Goal: Obtain resource: Download file/media

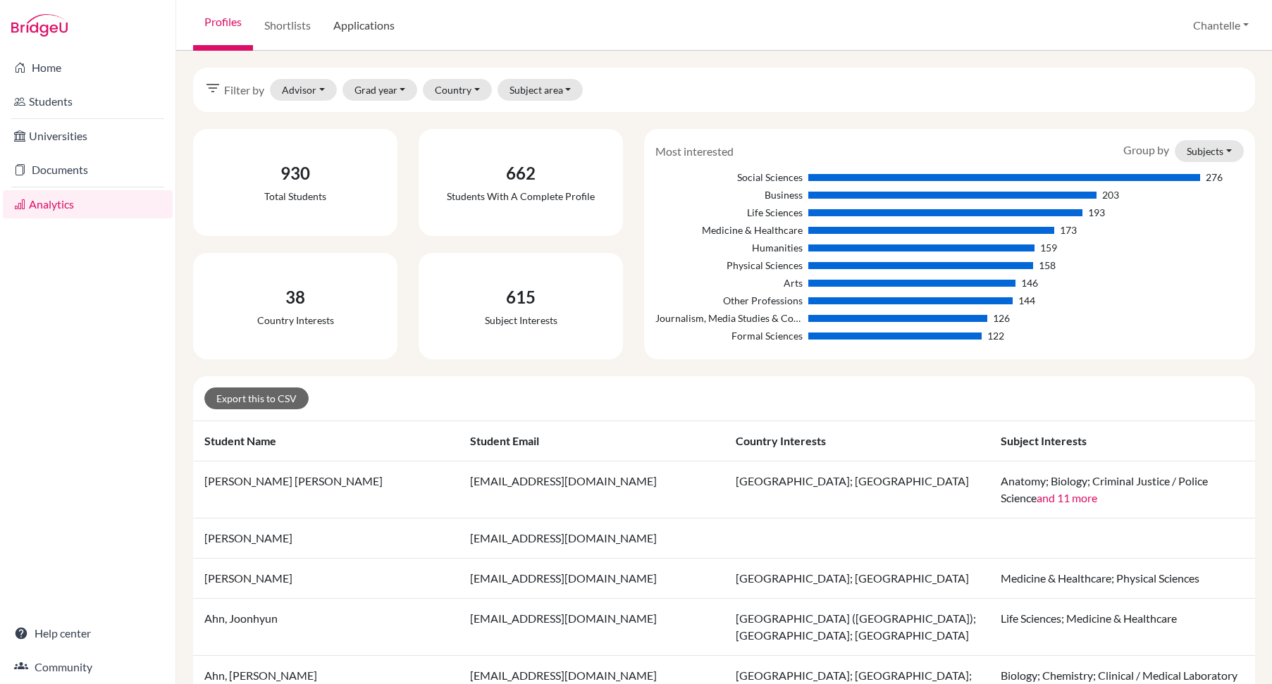
click at [366, 31] on link "Applications" at bounding box center [364, 25] width 84 height 51
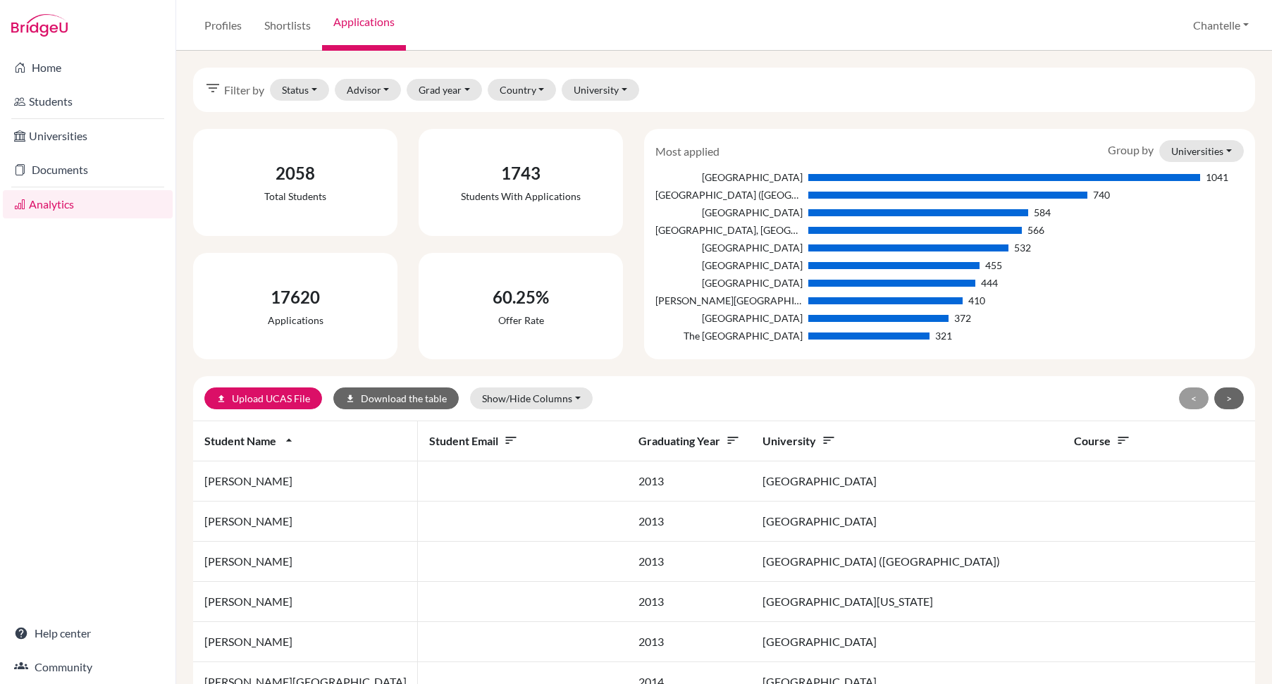
click at [213, 94] on icon "filter_list" at bounding box center [212, 88] width 17 height 17
click at [213, 83] on icon "filter_list" at bounding box center [212, 88] width 17 height 17
click at [278, 94] on button "Status" at bounding box center [299, 90] width 59 height 22
click at [358, 98] on button "Advisor" at bounding box center [368, 90] width 67 height 22
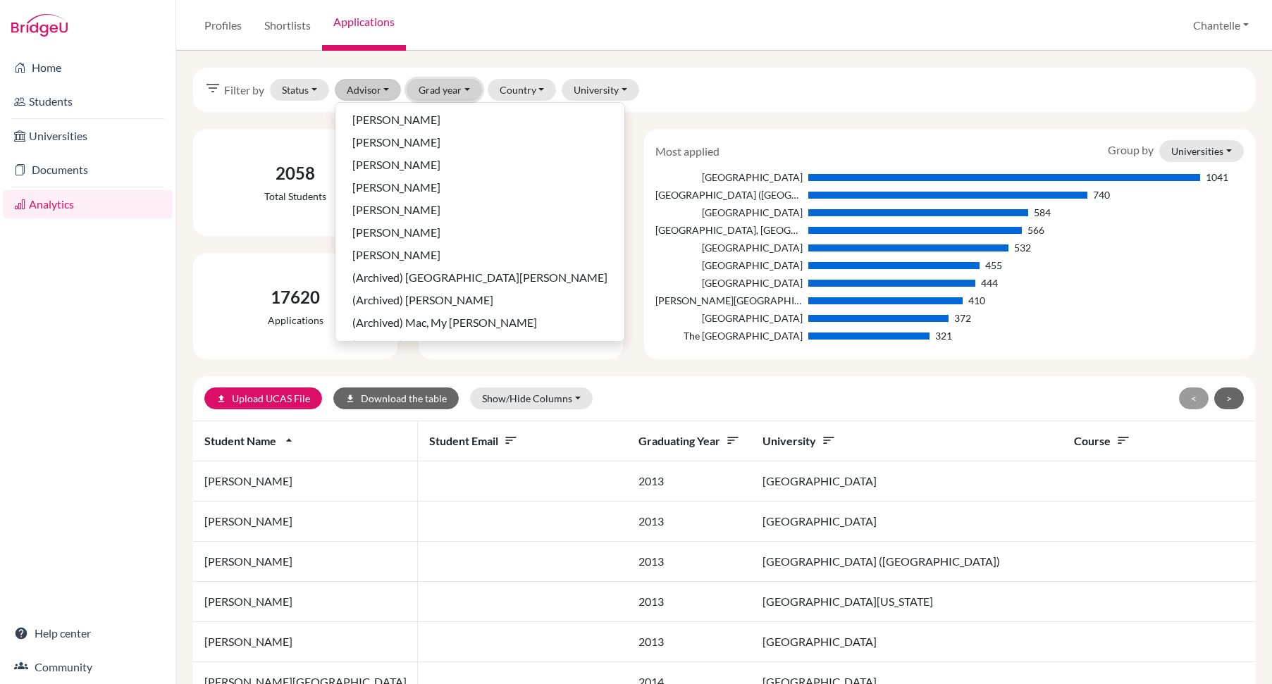
click at [436, 98] on button "Grad year" at bounding box center [444, 90] width 75 height 22
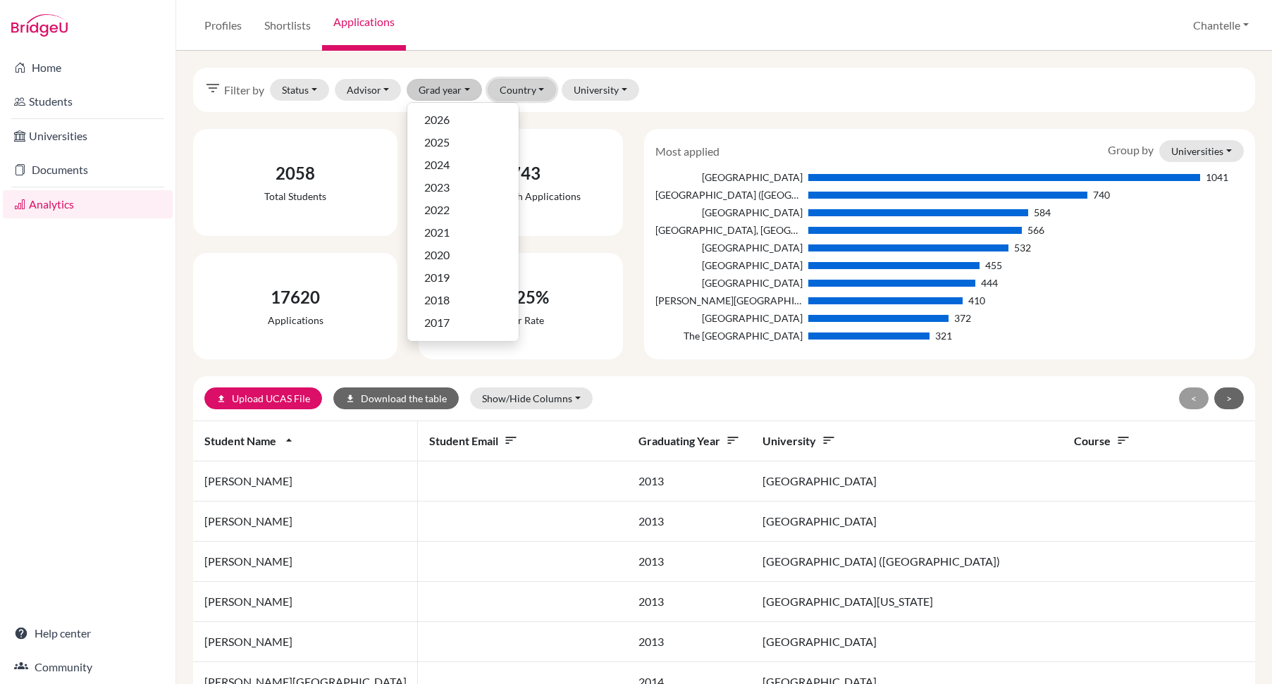
click at [507, 99] on button "Country" at bounding box center [522, 90] width 69 height 22
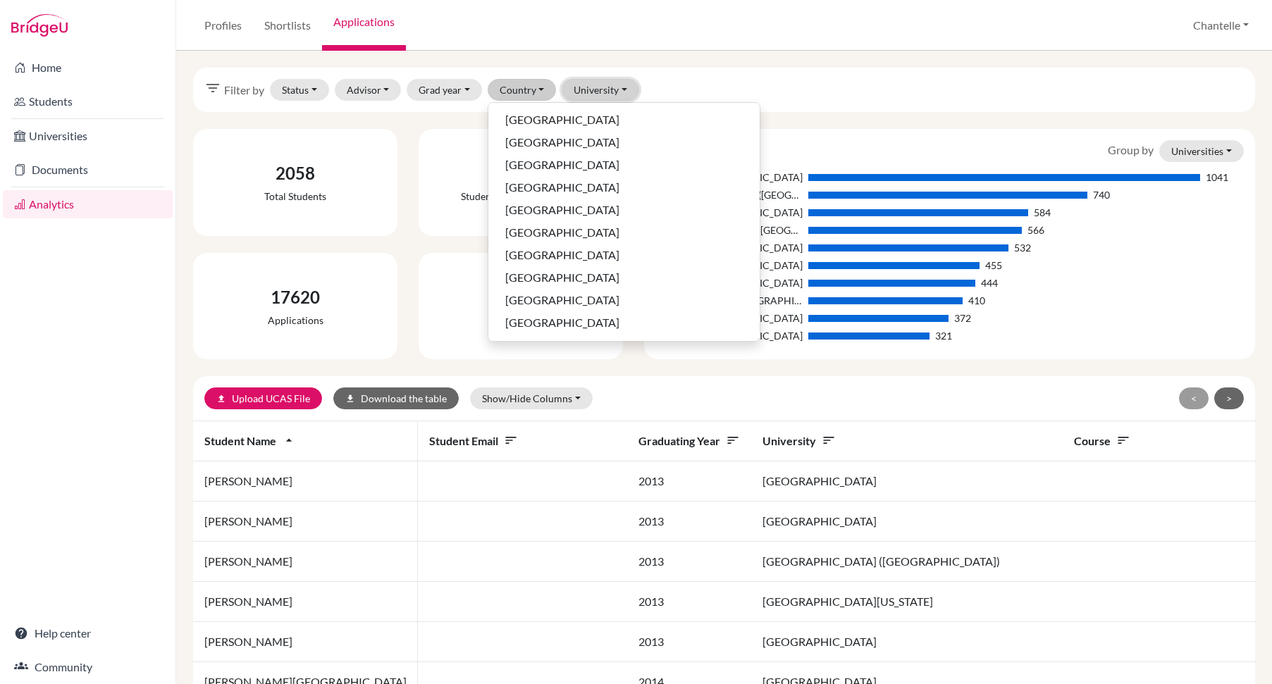
click at [590, 99] on button "University" at bounding box center [601, 90] width 78 height 22
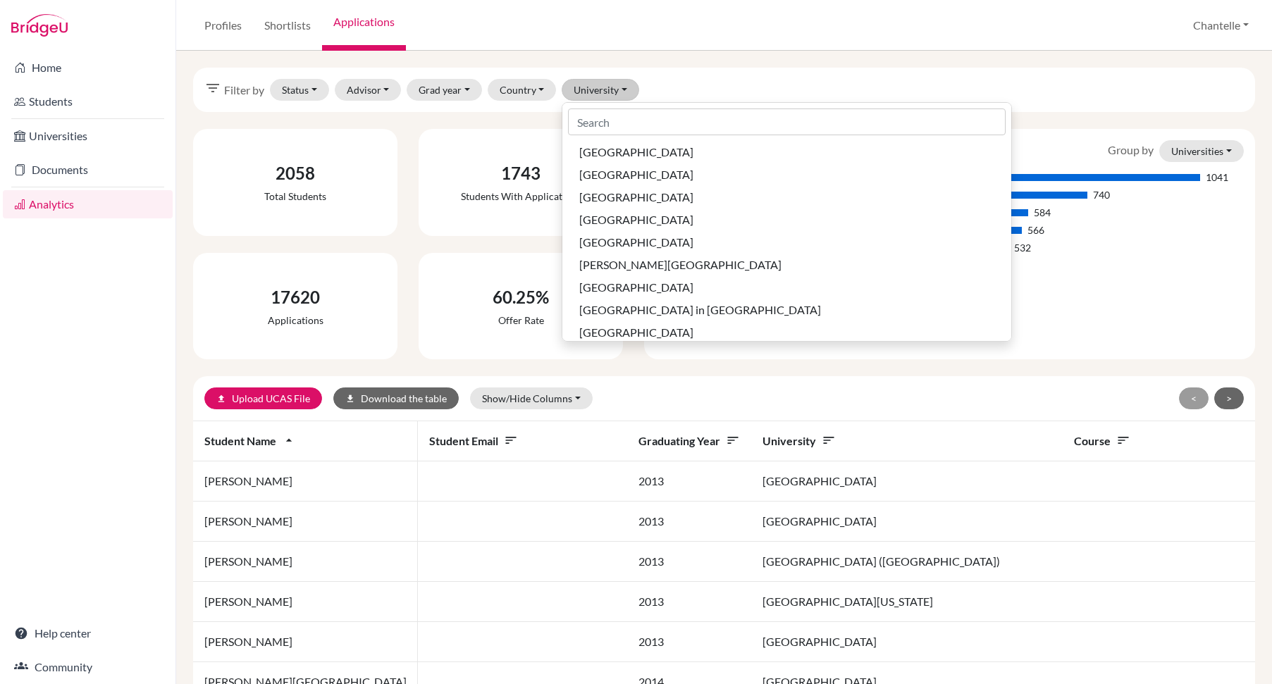
click at [715, 93] on div "filter_list Filter by Status Not sent Sent Successful Attending Advisor [PERSON…" at bounding box center [724, 90] width 1062 height 44
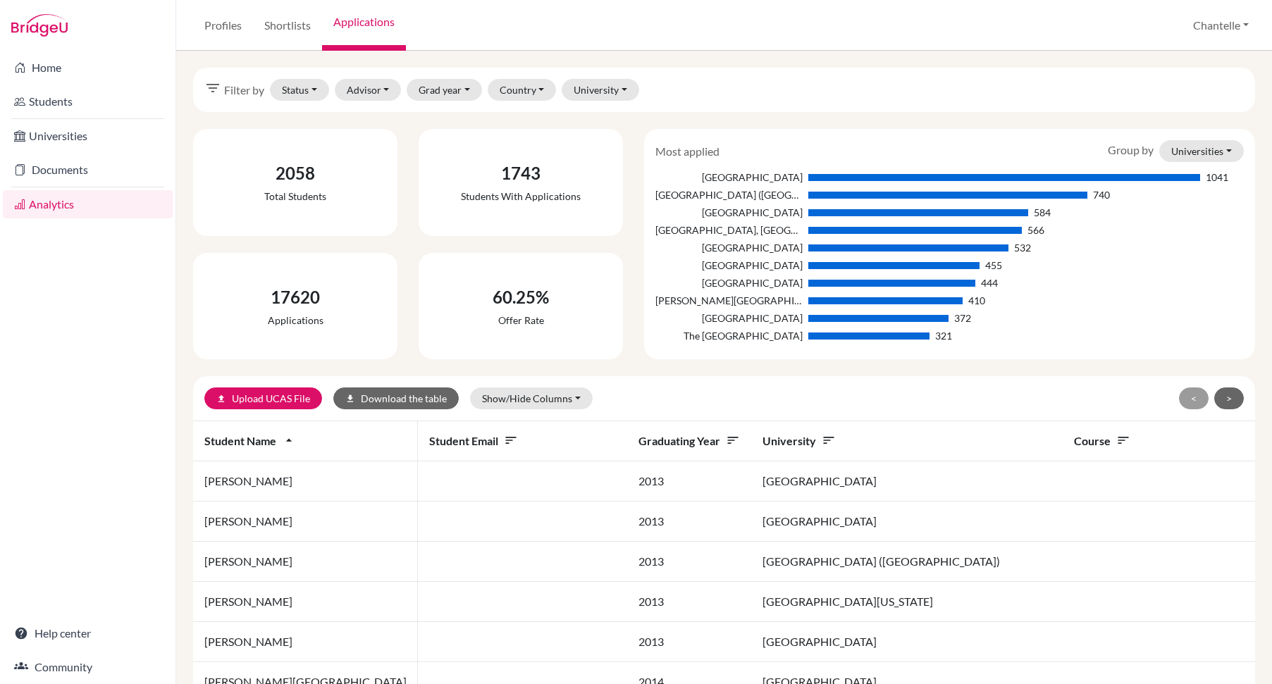
click at [1063, 431] on th "Course sort" at bounding box center [1203, 441] width 281 height 40
click at [1116, 440] on icon "sort" at bounding box center [1123, 440] width 14 height 14
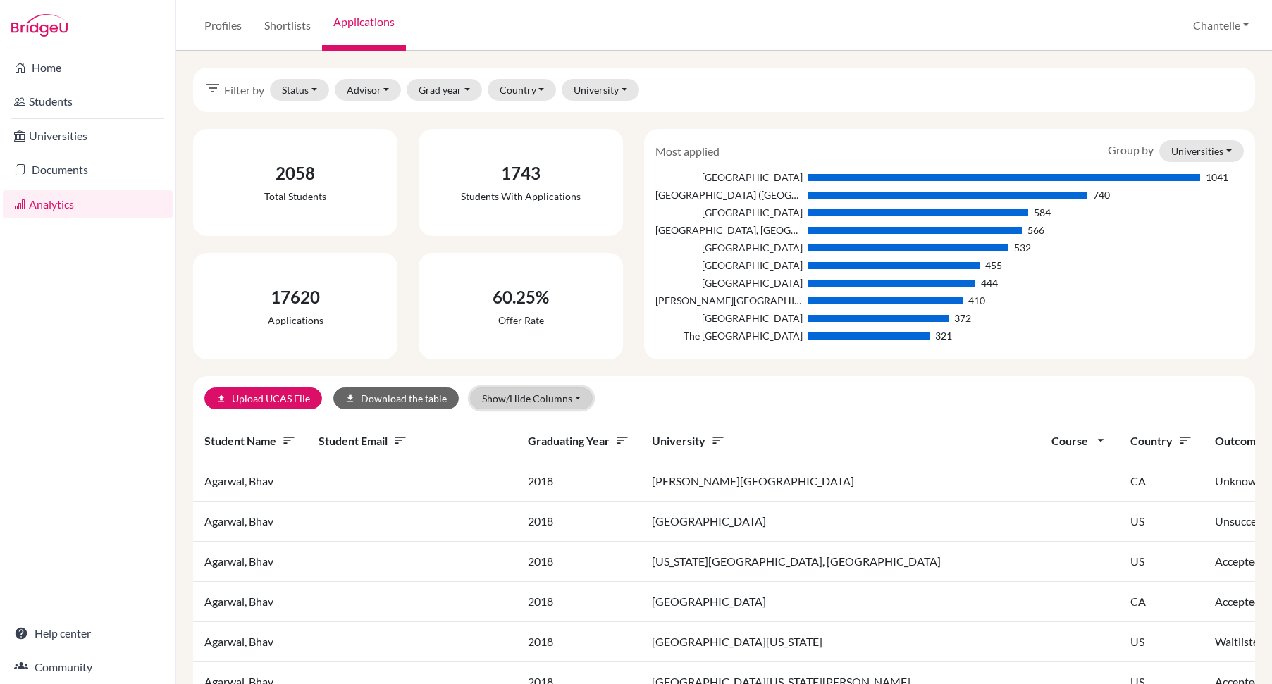
click at [506, 398] on button "Show/Hide Columns" at bounding box center [531, 399] width 123 height 22
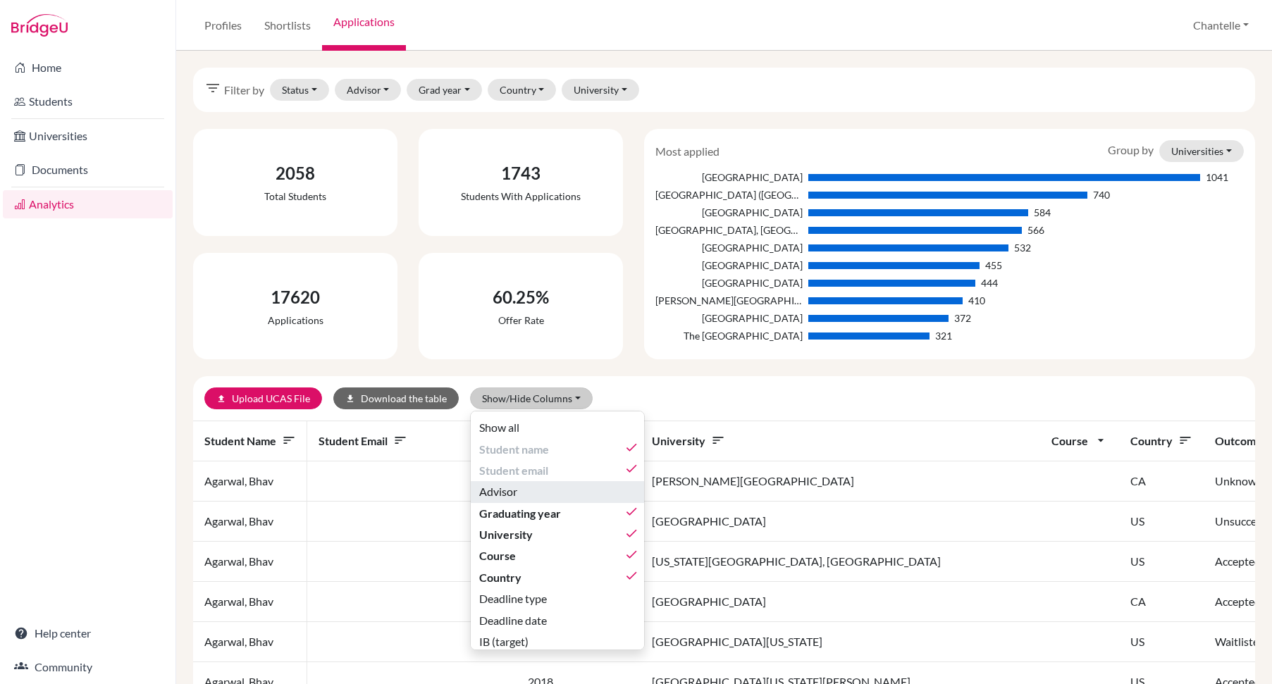
click at [523, 493] on div "Advisor" at bounding box center [558, 491] width 159 height 17
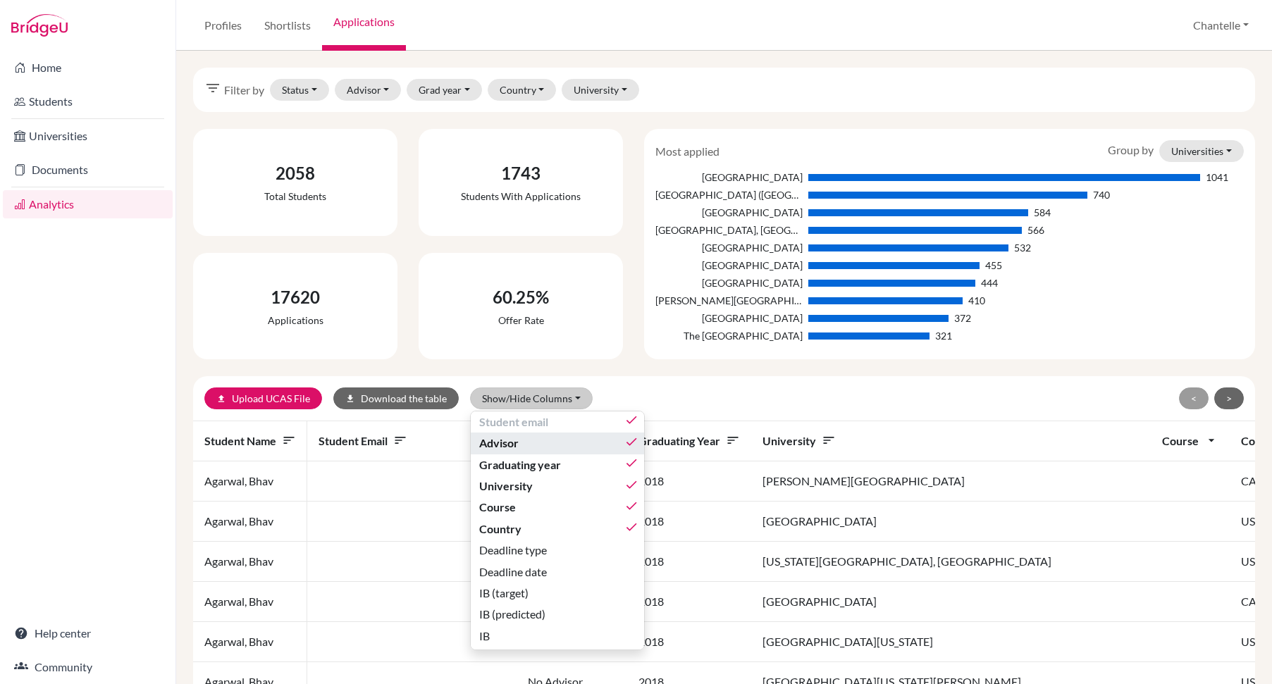
scroll to position [51, 0]
click at [521, 527] on div "Country done" at bounding box center [558, 526] width 159 height 17
click at [521, 527] on div "Country" at bounding box center [558, 526] width 159 height 17
click at [520, 557] on button "Deadline type" at bounding box center [557, 547] width 173 height 21
click at [518, 569] on span "Deadline date" at bounding box center [513, 569] width 68 height 17
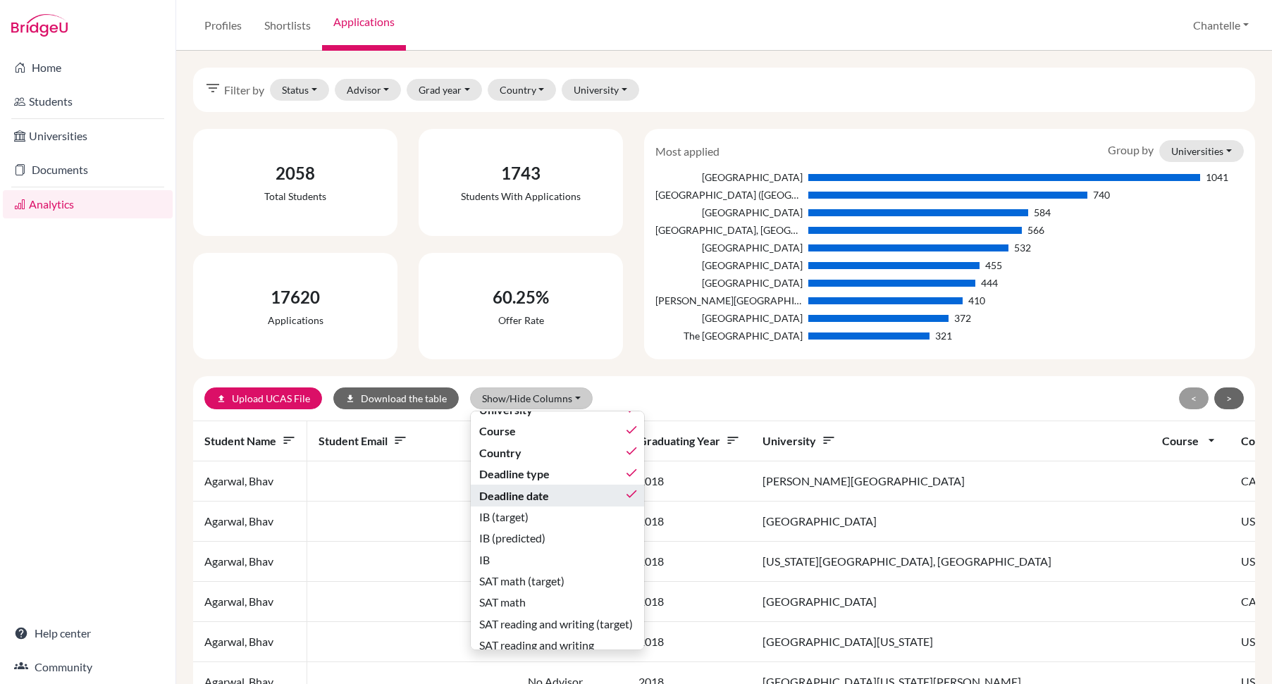
scroll to position [127, 0]
click at [521, 513] on span "IB (target)" at bounding box center [503, 515] width 49 height 17
click at [521, 540] on span "IB (predicted)" at bounding box center [512, 536] width 66 height 17
click at [513, 560] on div "IB" at bounding box center [558, 558] width 159 height 17
click at [512, 580] on span "SAT math (target)" at bounding box center [521, 579] width 85 height 17
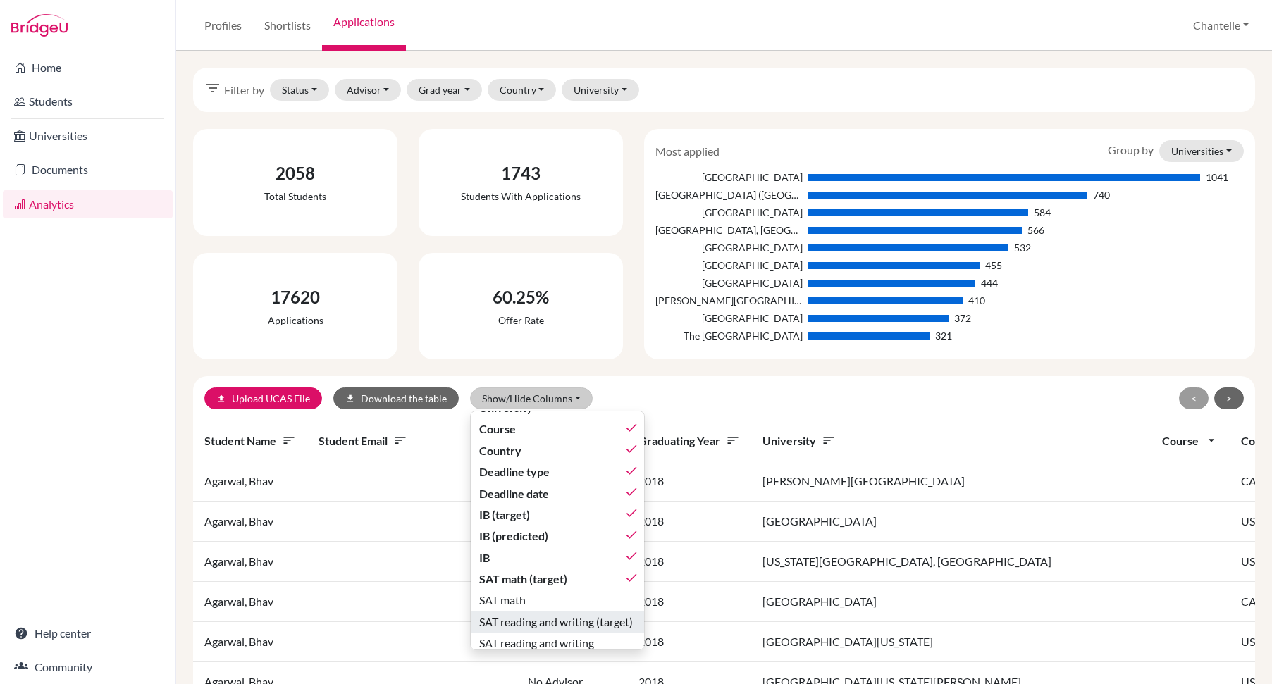
click at [511, 612] on button "SAT reading and writing (target)" at bounding box center [557, 622] width 173 height 21
click at [511, 612] on button "SAT reading and writing (target) done" at bounding box center [567, 622] width 193 height 21
click at [511, 612] on button "SAT reading and writing (target)" at bounding box center [557, 622] width 173 height 21
click at [515, 596] on span "SAT math" at bounding box center [502, 600] width 47 height 17
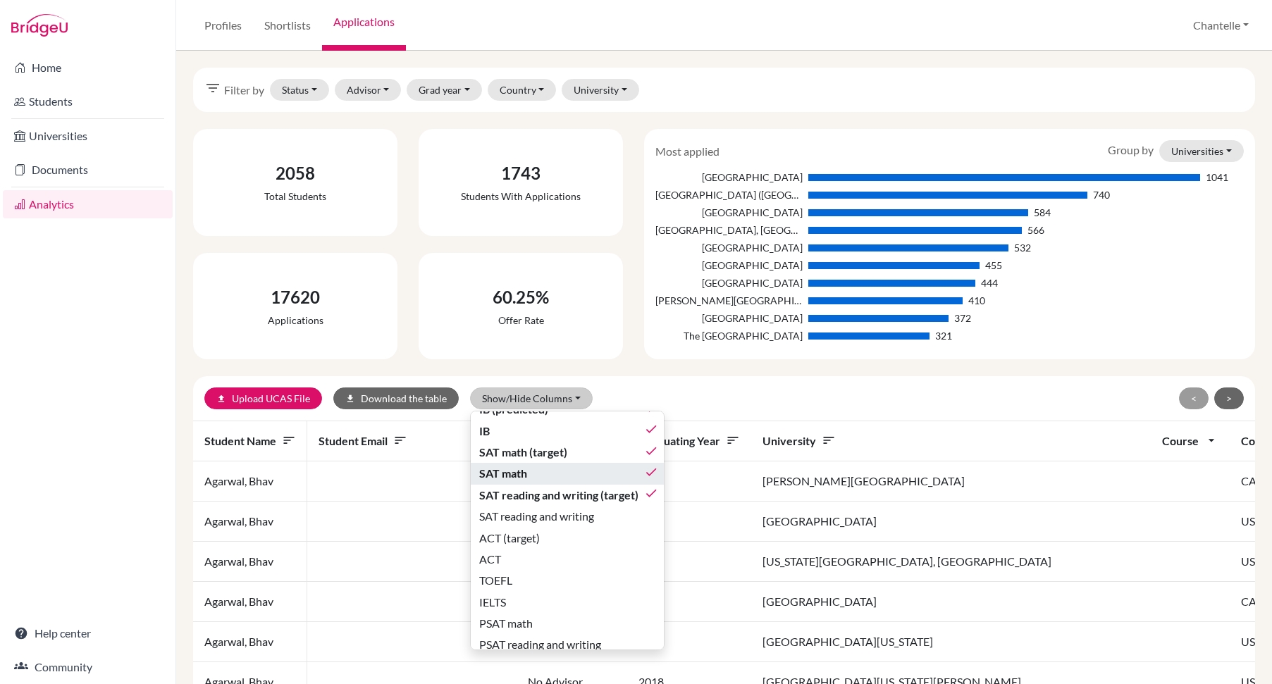
scroll to position [256, 0]
click at [528, 519] on span "SAT reading and writing" at bounding box center [536, 514] width 115 height 17
click at [528, 531] on span "ACT (target)" at bounding box center [509, 536] width 61 height 17
click at [526, 554] on div "ACT" at bounding box center [568, 557] width 179 height 17
click at [526, 569] on button "TOEFL" at bounding box center [567, 578] width 193 height 21
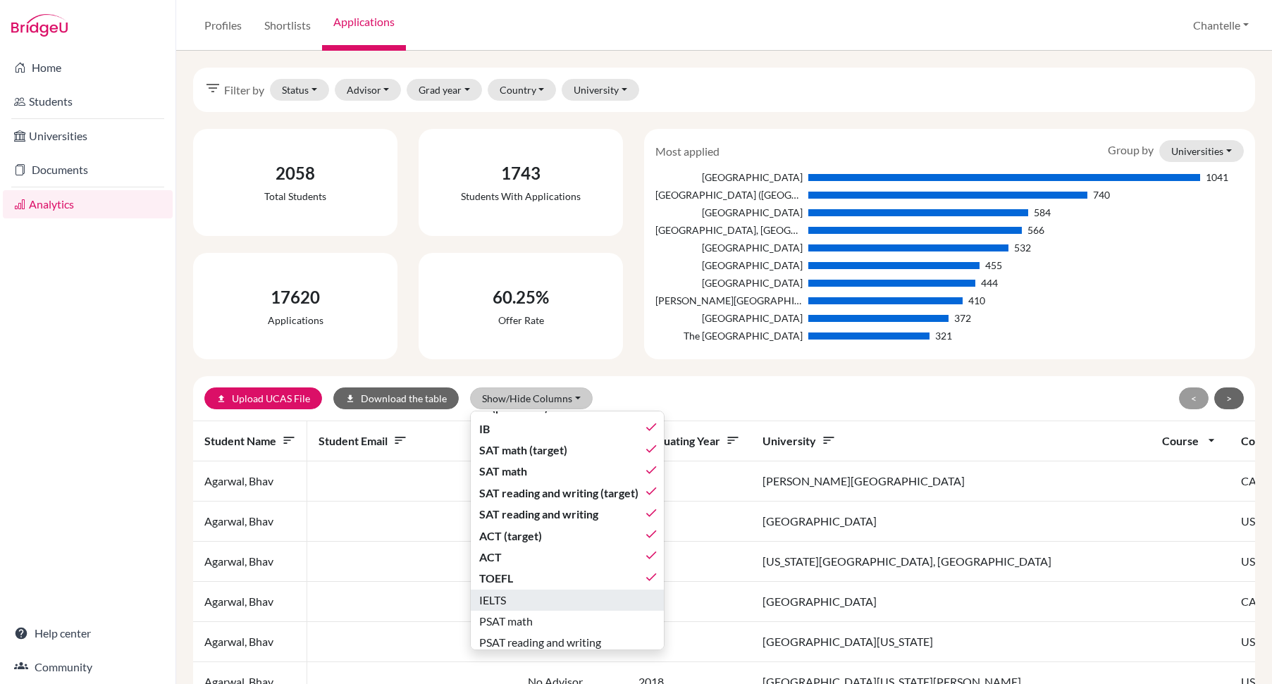
click at [516, 592] on div "IELTS" at bounding box center [568, 600] width 179 height 17
click at [515, 626] on span "PSAT math" at bounding box center [506, 621] width 54 height 17
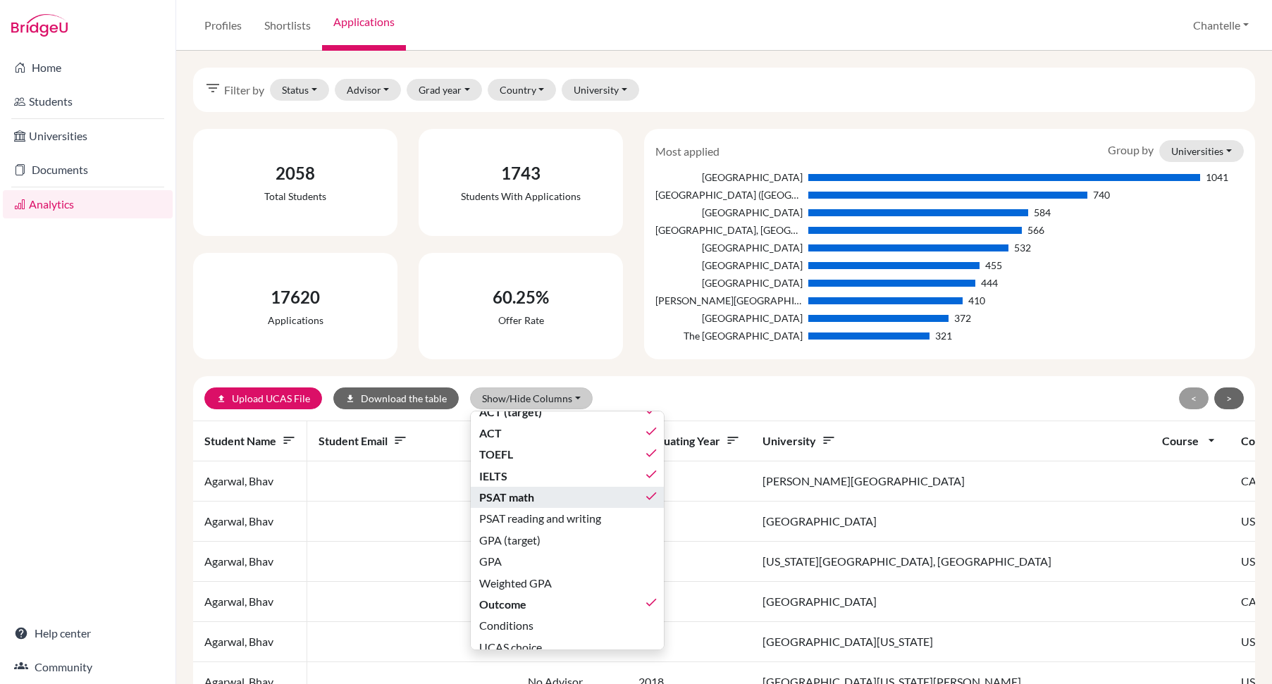
scroll to position [469, 0]
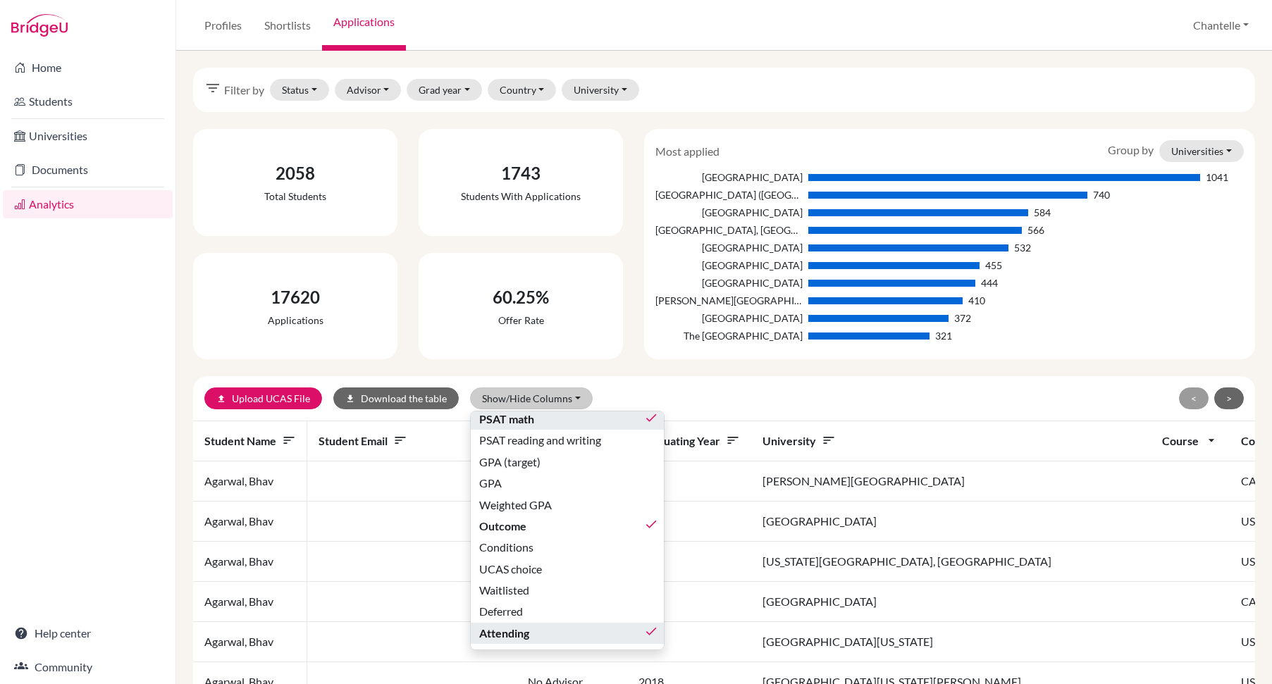
click at [515, 626] on span "Attending" at bounding box center [504, 633] width 50 height 17
click at [524, 607] on div "Deferred" at bounding box center [568, 611] width 179 height 17
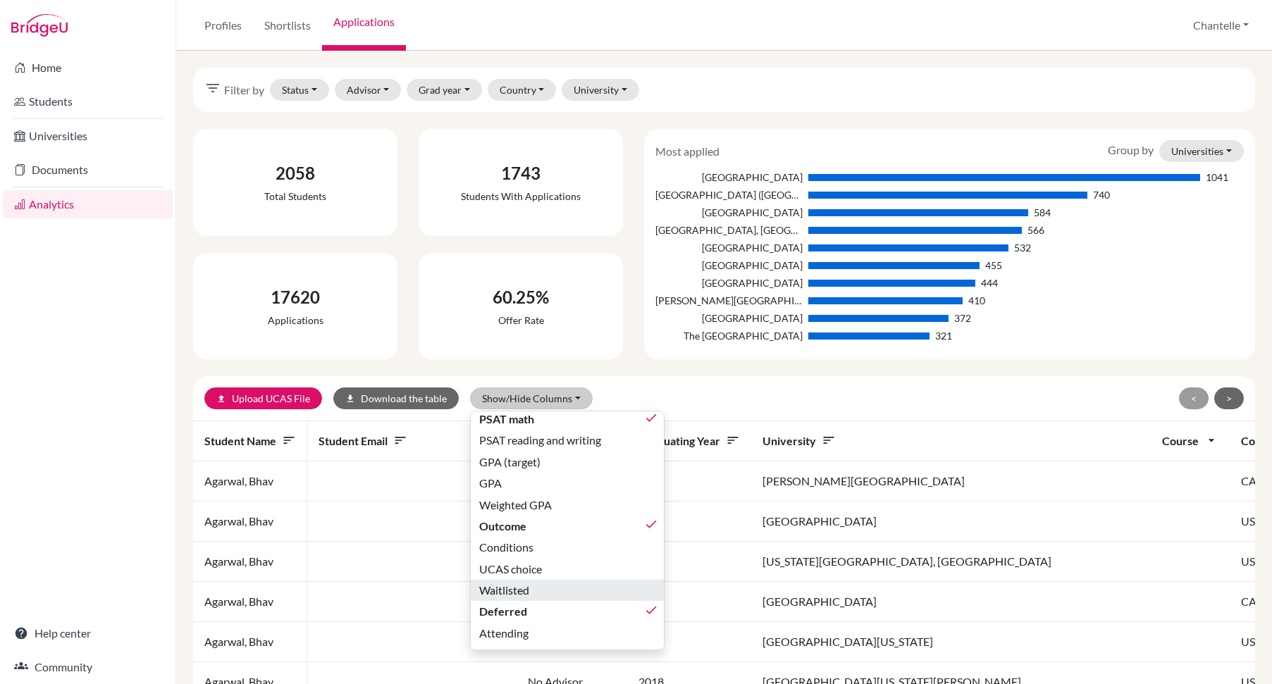
click at [530, 587] on div "Waitlisted" at bounding box center [568, 590] width 179 height 17
click at [523, 625] on span "Attending" at bounding box center [503, 633] width 49 height 17
click at [545, 539] on div "Conditions" at bounding box center [568, 547] width 179 height 17
click at [537, 561] on span "UCAS choice" at bounding box center [510, 569] width 63 height 17
click at [521, 481] on button "GPA" at bounding box center [567, 483] width 193 height 21
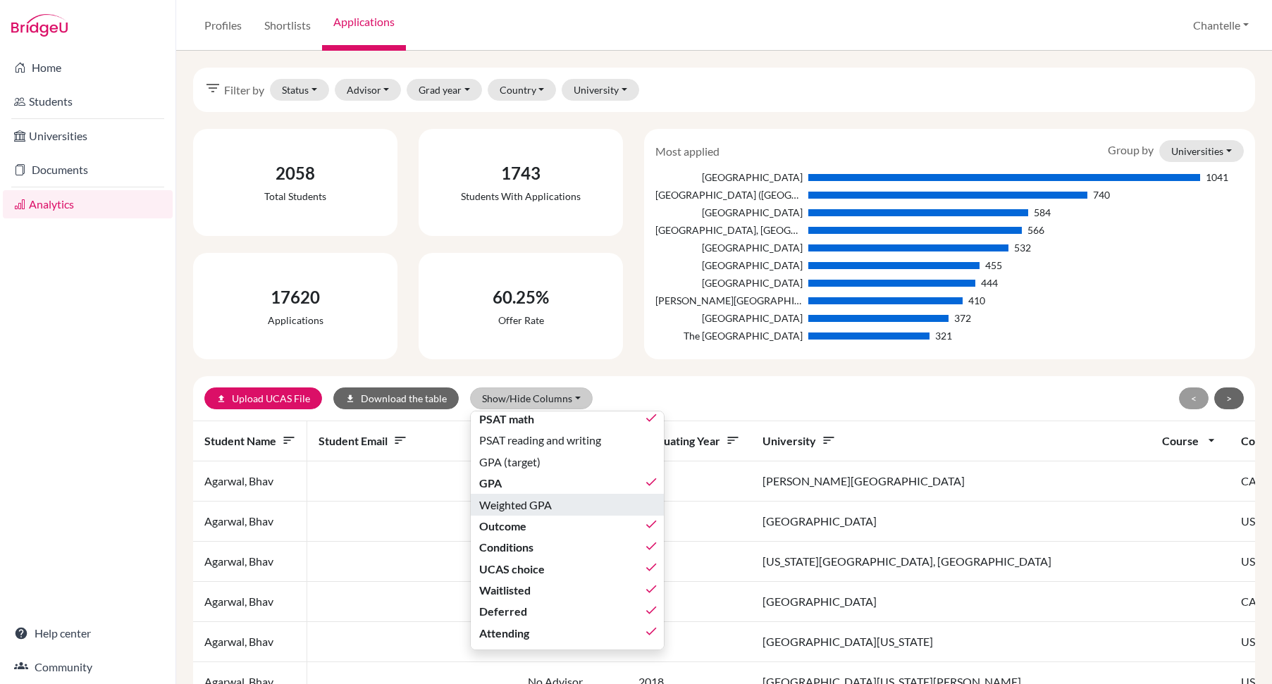
click at [516, 497] on span "Weighted GPA" at bounding box center [515, 505] width 73 height 17
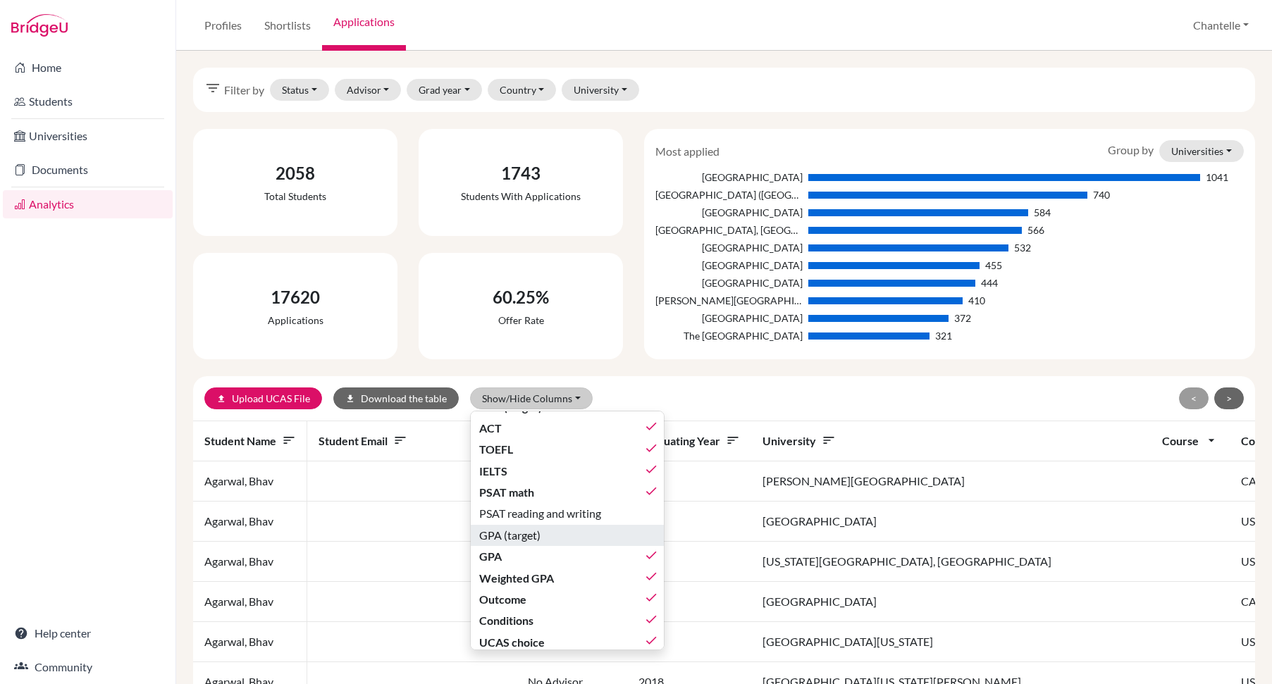
click at [500, 545] on button "GPA (target)" at bounding box center [567, 535] width 193 height 21
click at [518, 517] on span "PSAT reading and writing" at bounding box center [540, 513] width 122 height 17
click at [738, 399] on div "upload Upload UCAS File download Download the table Show/Hide Columns Show all …" at bounding box center [550, 399] width 693 height 22
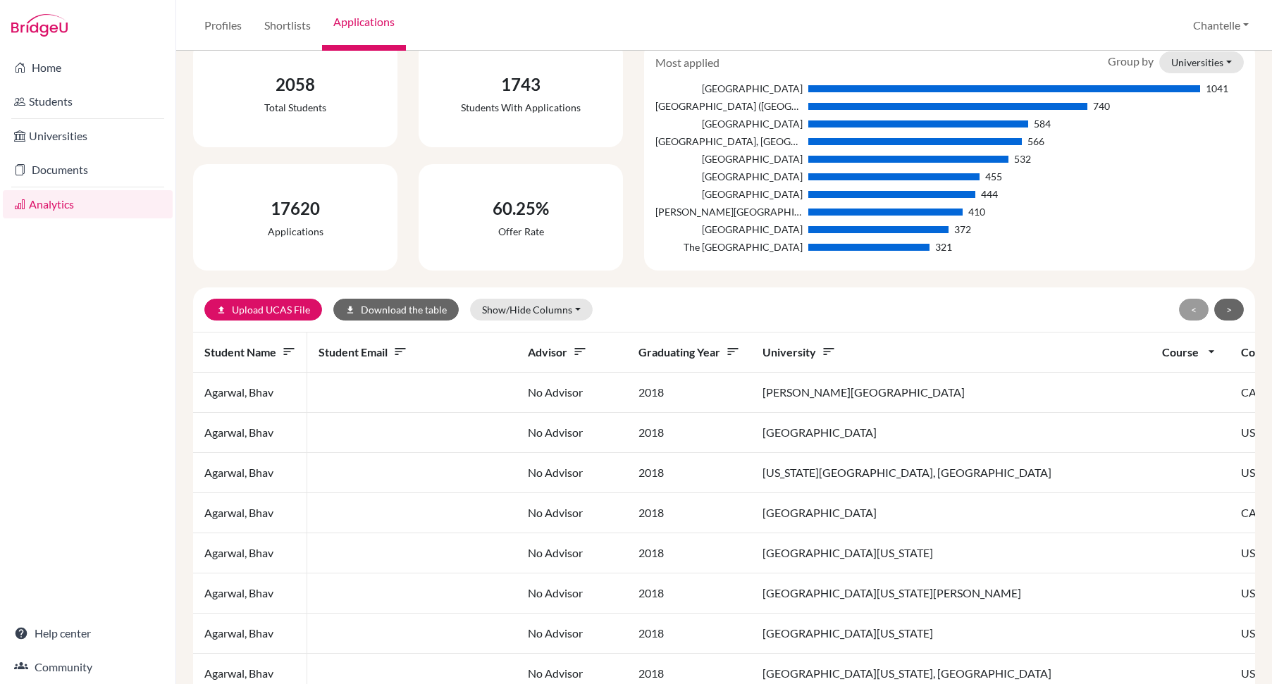
scroll to position [91, 0]
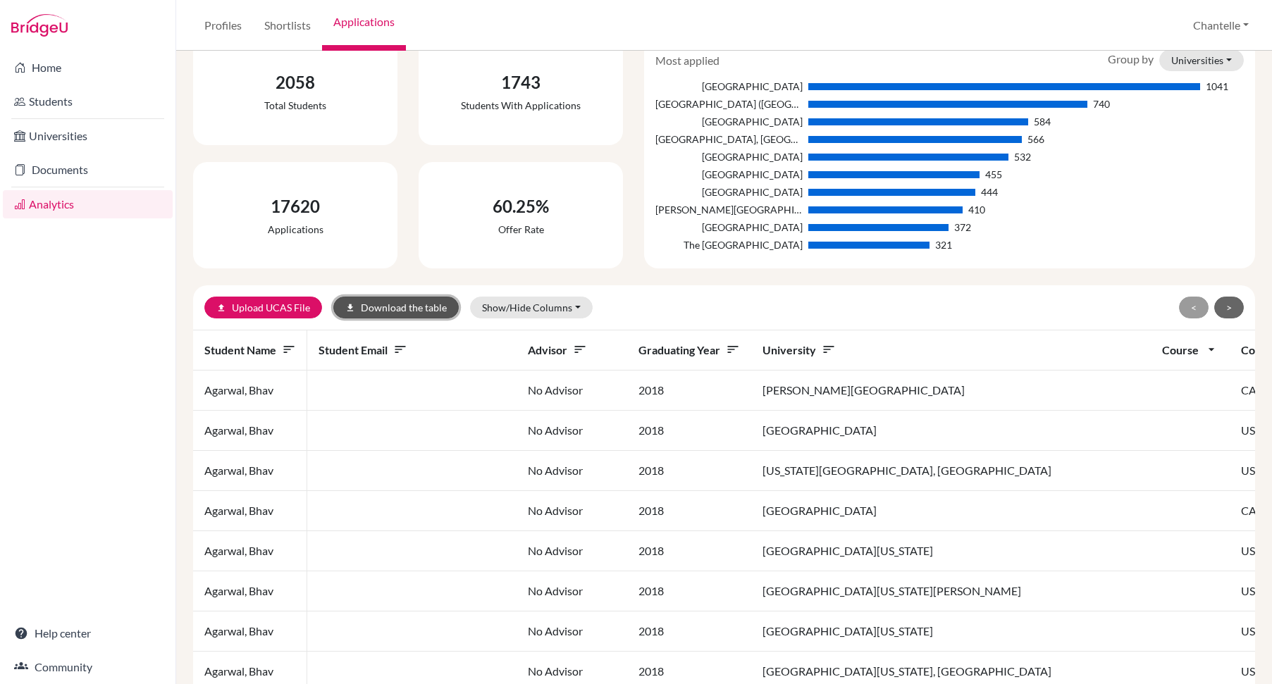
click at [399, 304] on button "download Download the table" at bounding box center [395, 308] width 125 height 22
click at [678, 304] on div "upload Upload UCAS File download Download the table Show/Hide Columns Show all …" at bounding box center [550, 308] width 693 height 22
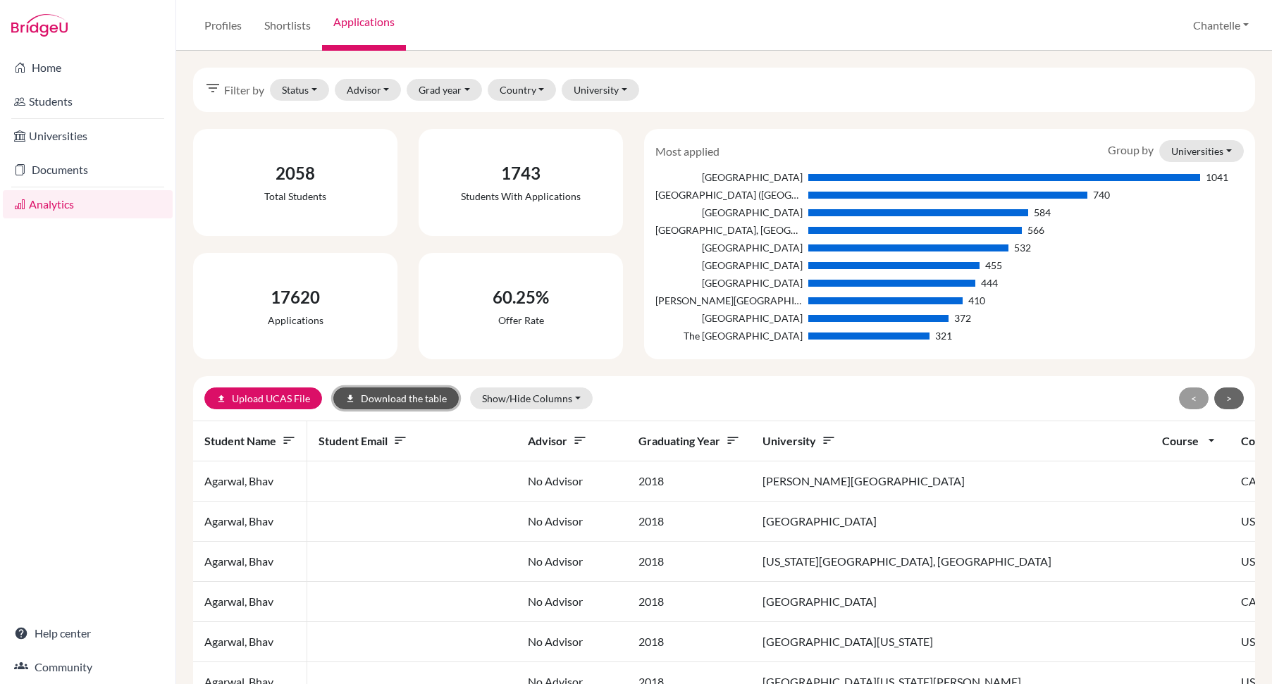
click at [385, 402] on button "download Download the table" at bounding box center [395, 399] width 125 height 22
